Goal: Complete application form

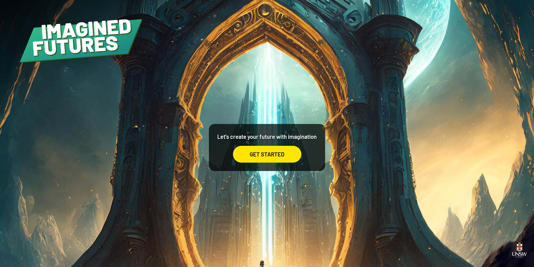
click at [281, 158] on div "GET STARTED" at bounding box center [267, 154] width 68 height 17
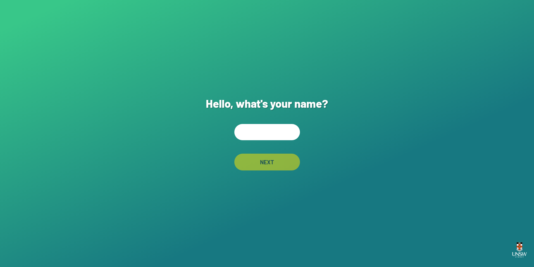
click at [276, 137] on input "text" at bounding box center [267, 132] width 66 height 16
click at [181, 47] on div "Hello, what's your name? NEXT" at bounding box center [267, 133] width 534 height 267
click at [516, 248] on img at bounding box center [519, 250] width 19 height 22
click at [248, 107] on h1 "Hello, what's your name?" at bounding box center [267, 102] width 122 height 13
click at [262, 71] on div "Hello, what's your name? NEXT" at bounding box center [267, 133] width 534 height 267
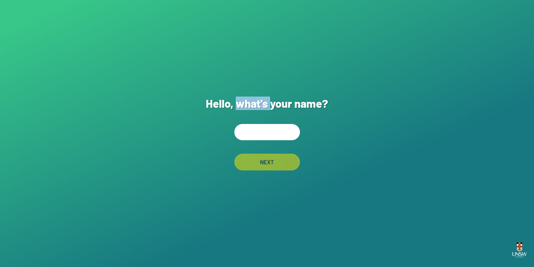
click at [262, 71] on div "Hello, what's your name? NEXT" at bounding box center [267, 133] width 534 height 267
click at [263, 70] on div "Hello, what's your name? NEXT" at bounding box center [267, 133] width 534 height 267
drag, startPoint x: 263, startPoint y: 70, endPoint x: 256, endPoint y: 72, distance: 7.5
click at [256, 72] on div "Hello, what's your name? NEXT" at bounding box center [267, 133] width 534 height 267
click at [275, 127] on input "text" at bounding box center [267, 132] width 66 height 16
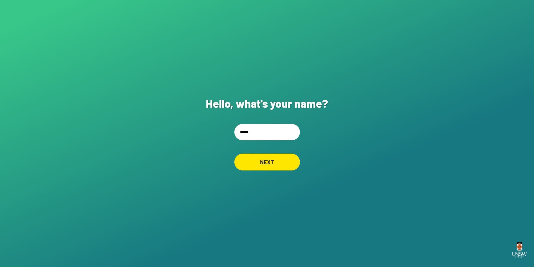
type input "******"
drag, startPoint x: 261, startPoint y: 134, endPoint x: 194, endPoint y: 147, distance: 68.3
click at [196, 146] on div "Hello, what's your name? ****** NEXT" at bounding box center [267, 133] width 534 height 267
click at [189, 127] on div "Hello, what's your name? NEXT" at bounding box center [267, 133] width 534 height 267
click at [508, 89] on div "Hello, what's your name? NEXT" at bounding box center [267, 133] width 534 height 267
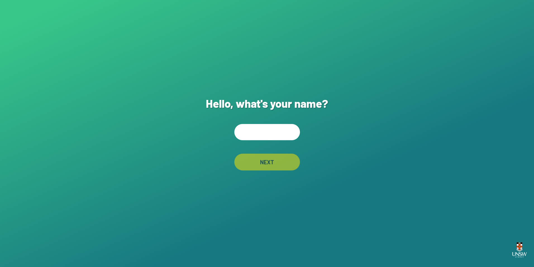
drag, startPoint x: 517, startPoint y: 0, endPoint x: 314, endPoint y: 88, distance: 220.9
click at [314, 88] on div "Hello, what's your name? NEXT" at bounding box center [267, 133] width 534 height 267
click at [325, 110] on h1 "Hello, what's your name?" at bounding box center [267, 102] width 122 height 13
click at [330, 104] on div "Hello, what's your name? NEXT" at bounding box center [267, 133] width 534 height 267
drag, startPoint x: 330, startPoint y: 104, endPoint x: 327, endPoint y: 105, distance: 3.8
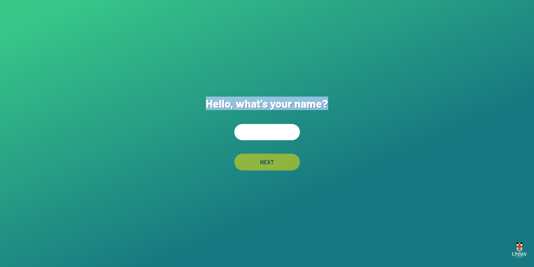
click at [327, 105] on div "Hello, what's your name? NEXT" at bounding box center [267, 133] width 534 height 267
click at [327, 105] on h1 "Hello, what's your name?" at bounding box center [267, 102] width 122 height 13
click at [352, 123] on div "Hello, what's your name? NEXT" at bounding box center [267, 133] width 534 height 267
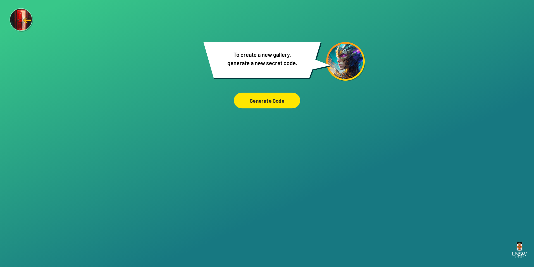
click at [269, 103] on div "Generate Code" at bounding box center [267, 101] width 66 height 16
click at [84, 153] on div "Are you sure? You are about to remove this image from the ‘Our Imagined Futures…" at bounding box center [267, 133] width 534 height 267
click at [155, 127] on div "Are you sure? You are about to remove this image from the ‘Our Imagined Futures…" at bounding box center [267, 133] width 534 height 267
